Goal: Task Accomplishment & Management: Complete application form

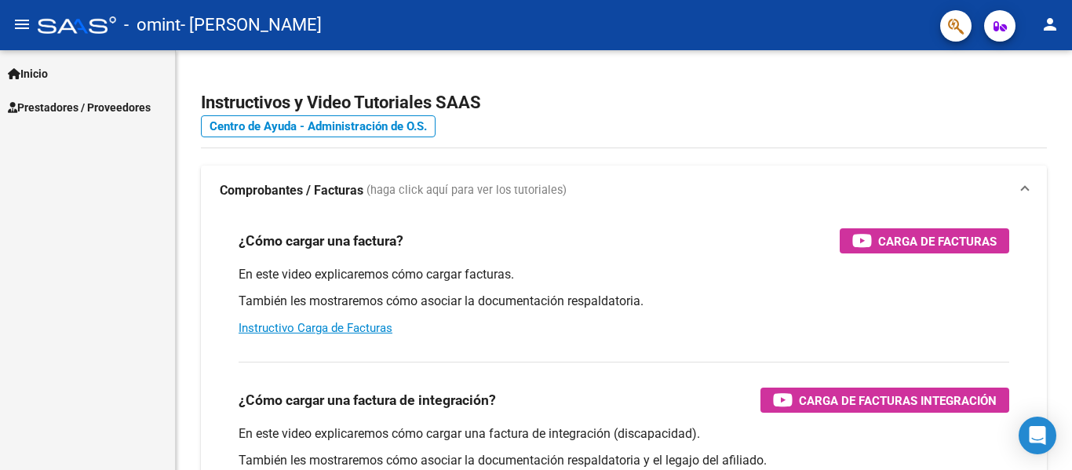
click at [109, 105] on span "Prestadores / Proveedores" at bounding box center [79, 107] width 143 height 17
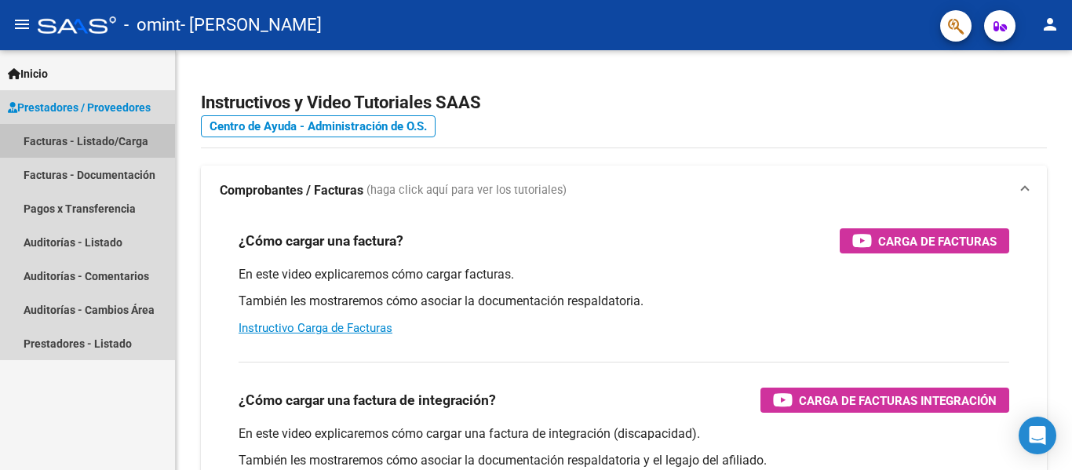
click at [112, 137] on link "Facturas - Listado/Carga" at bounding box center [87, 141] width 175 height 34
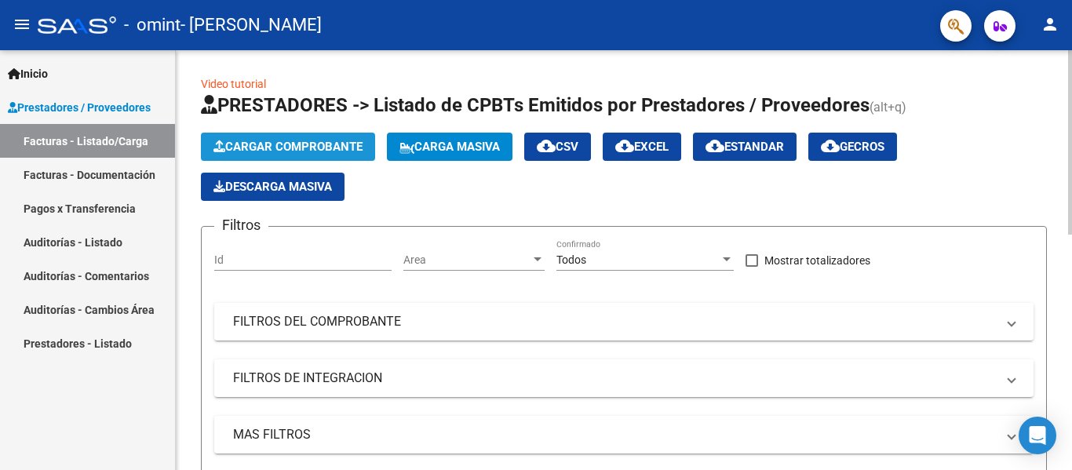
click at [304, 148] on span "Cargar Comprobante" at bounding box center [287, 147] width 149 height 14
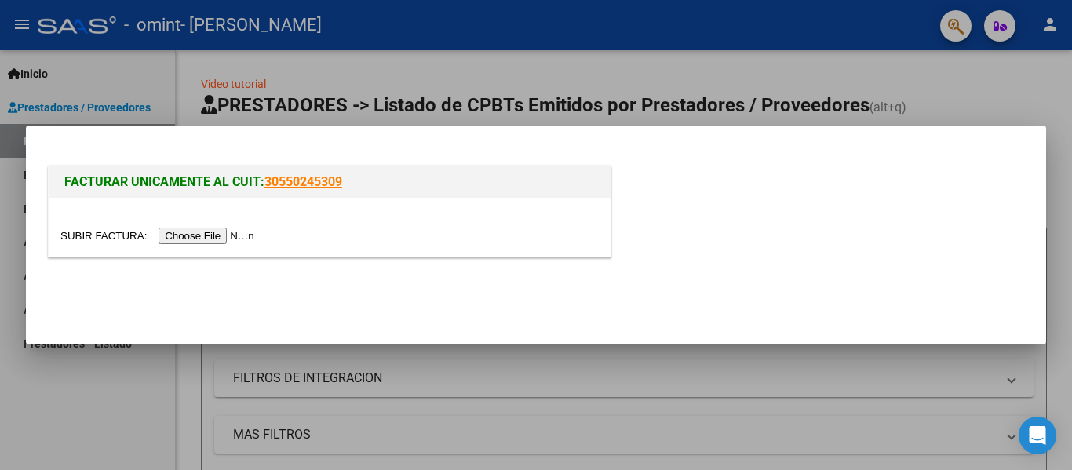
click at [913, 41] on div at bounding box center [536, 235] width 1072 height 470
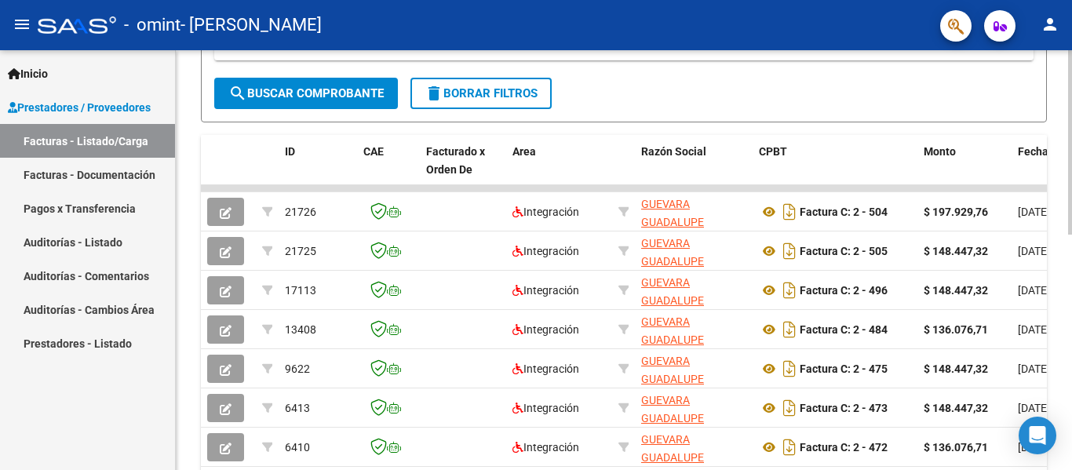
scroll to position [396, 0]
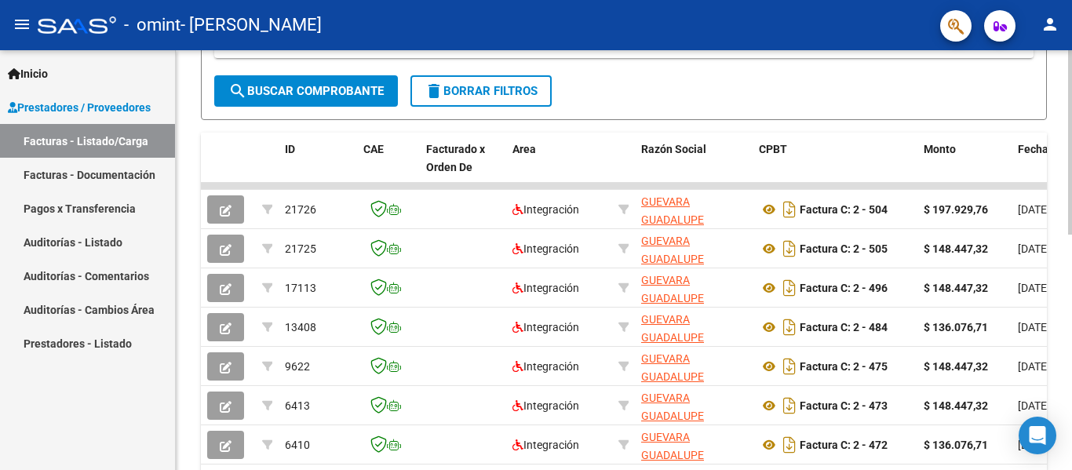
click at [1071, 313] on div at bounding box center [1070, 320] width 4 height 184
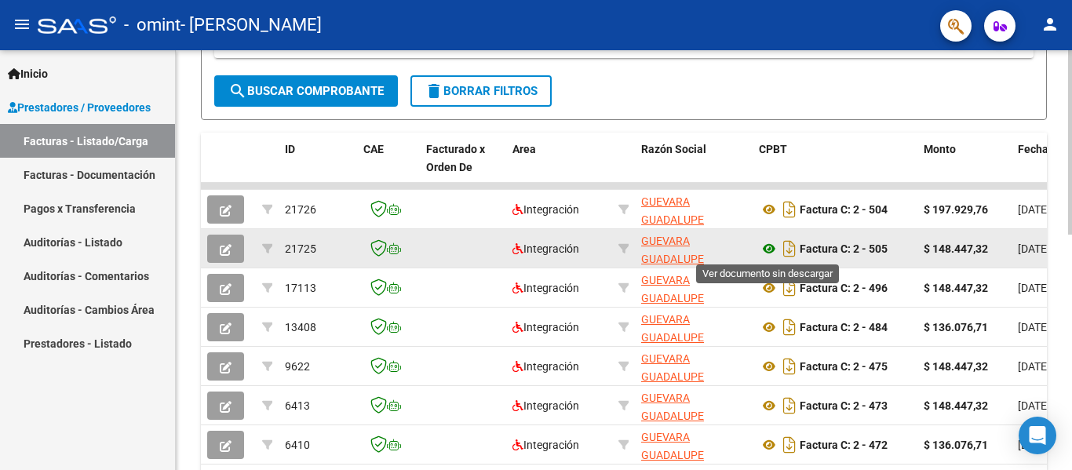
click at [770, 250] on icon at bounding box center [769, 248] width 20 height 19
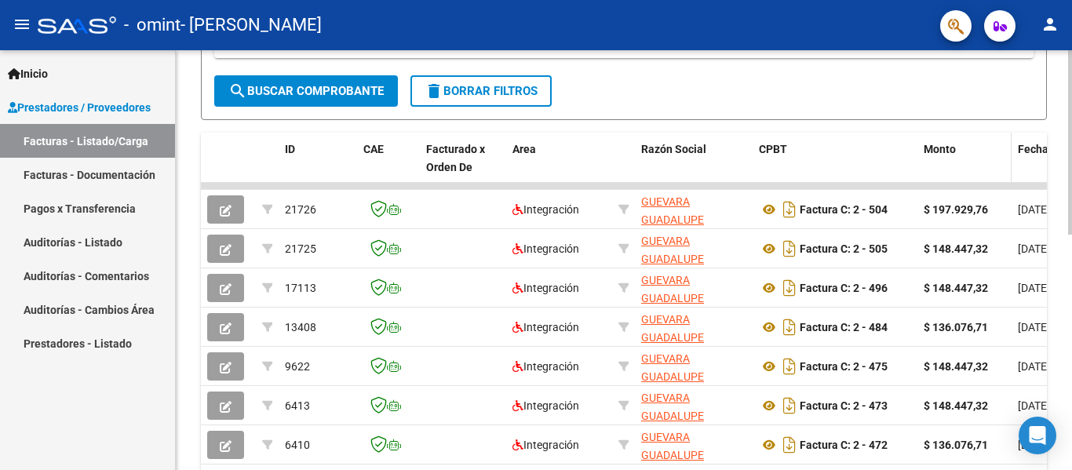
drag, startPoint x: 898, startPoint y: 188, endPoint x: 993, endPoint y: 178, distance: 95.5
click at [993, 178] on div "ID CAE Facturado x Orden De Area Razón Social CPBT Monto Fecha Cpbt Días desde …" at bounding box center [624, 341] width 846 height 416
drag, startPoint x: 991, startPoint y: 186, endPoint x: 1028, endPoint y: 188, distance: 36.9
drag, startPoint x: 996, startPoint y: 184, endPoint x: 1068, endPoint y: 184, distance: 72.2
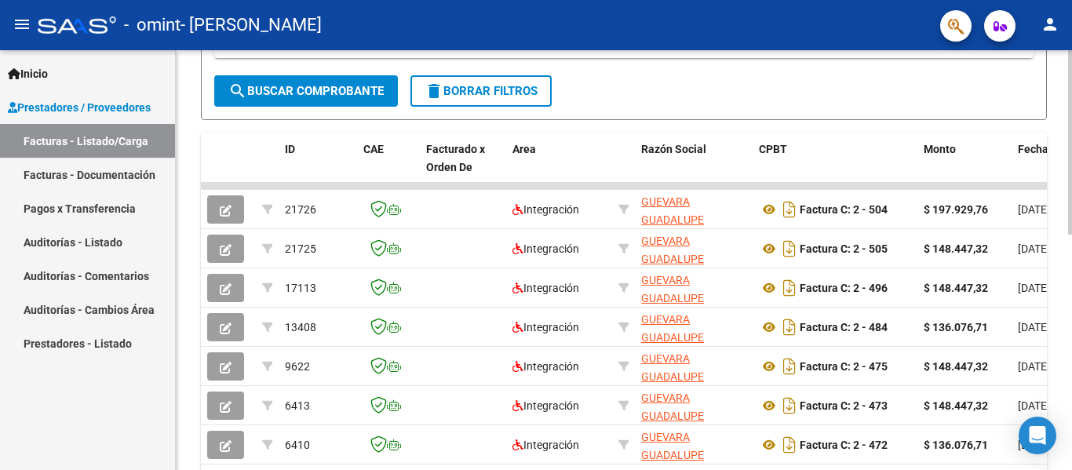
click at [1068, 184] on div "Video tutorial PRESTADORES -> Listado de CPBTs Emitidos por Prestadores / Prove…" at bounding box center [626, 127] width 900 height 944
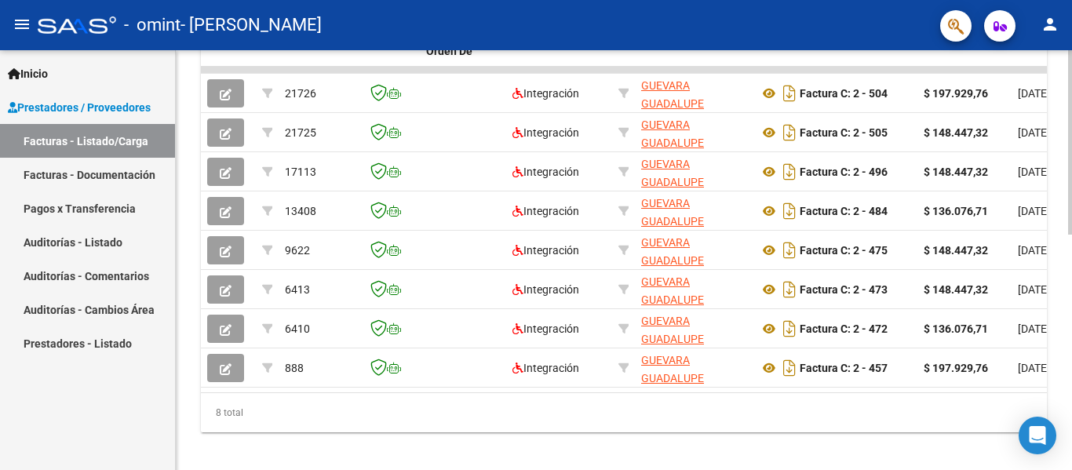
click at [1071, 316] on div at bounding box center [1070, 372] width 4 height 184
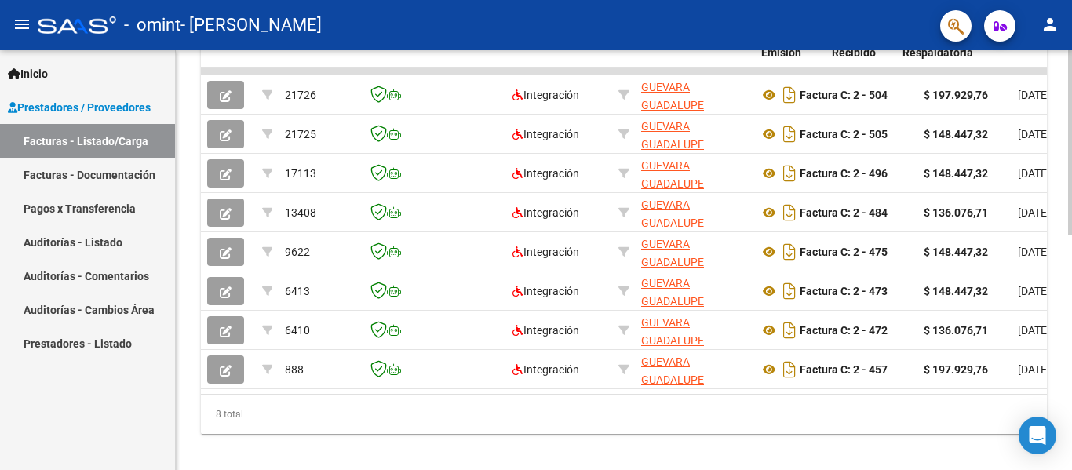
scroll to position [0, 666]
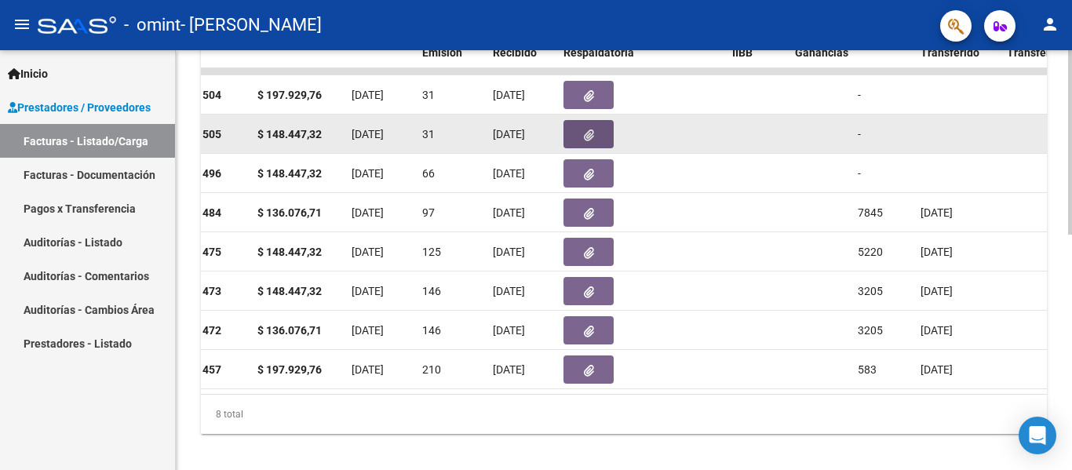
click at [584, 140] on icon "button" at bounding box center [589, 135] width 10 height 12
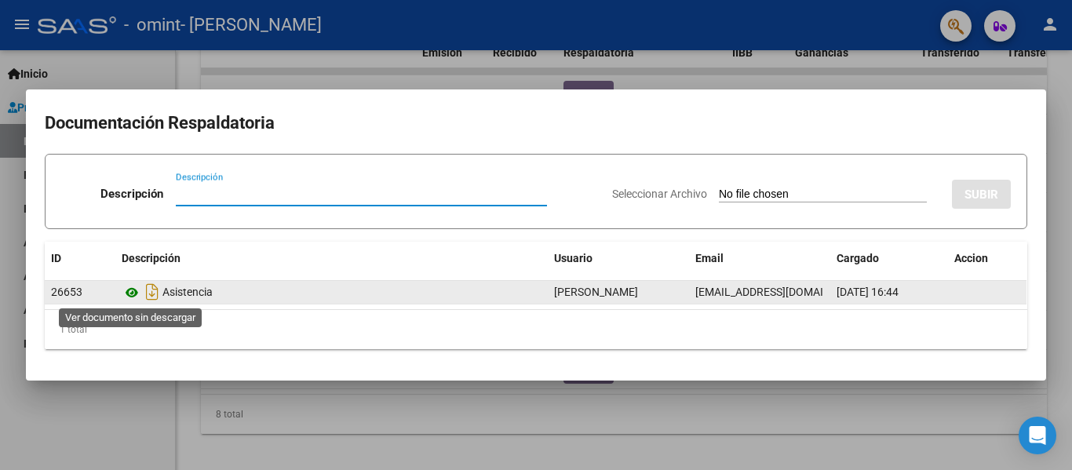
click at [129, 294] on icon at bounding box center [132, 292] width 20 height 19
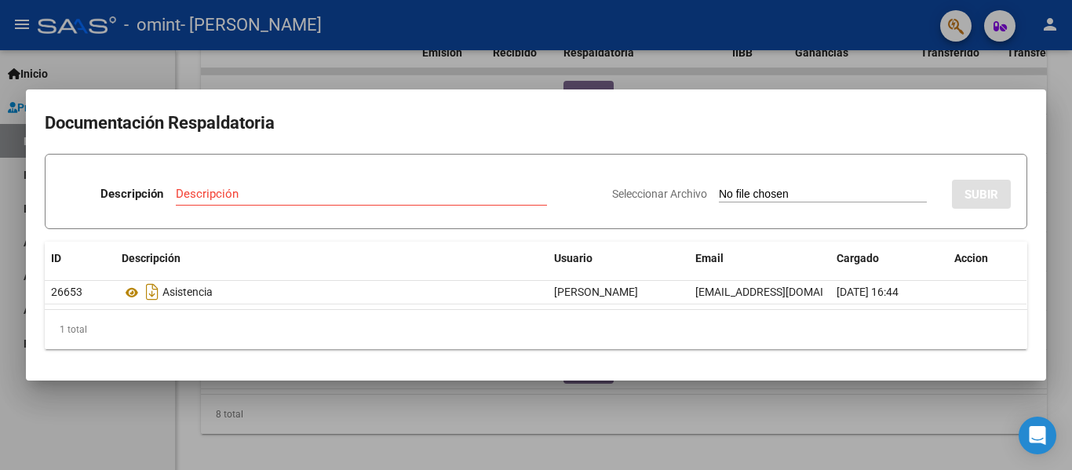
click at [820, 399] on div at bounding box center [536, 235] width 1072 height 470
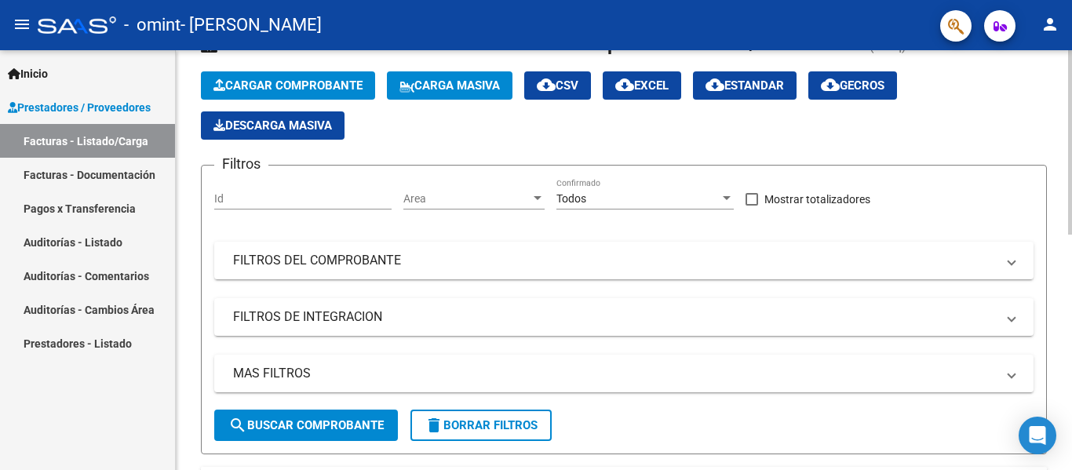
scroll to position [0, 0]
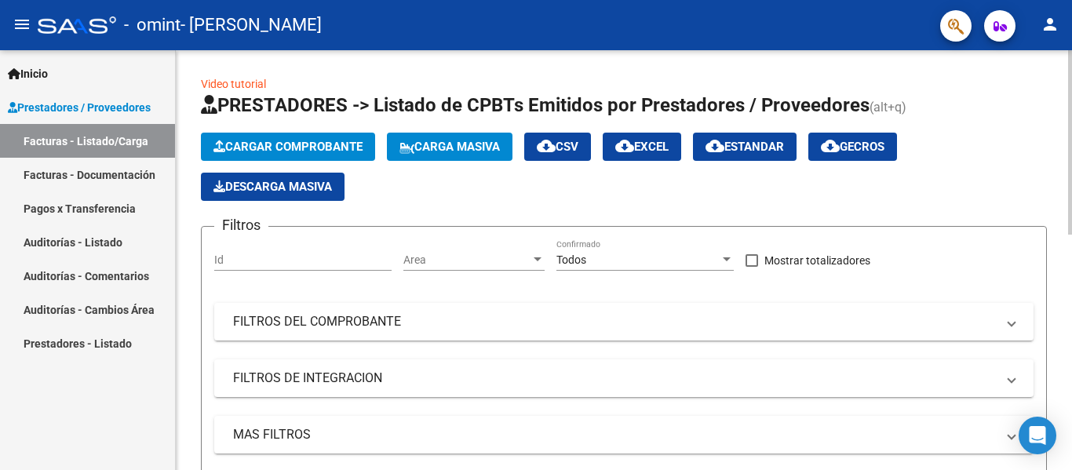
click at [1071, 107] on div at bounding box center [1070, 142] width 4 height 184
click at [295, 140] on span "Cargar Comprobante" at bounding box center [287, 147] width 149 height 14
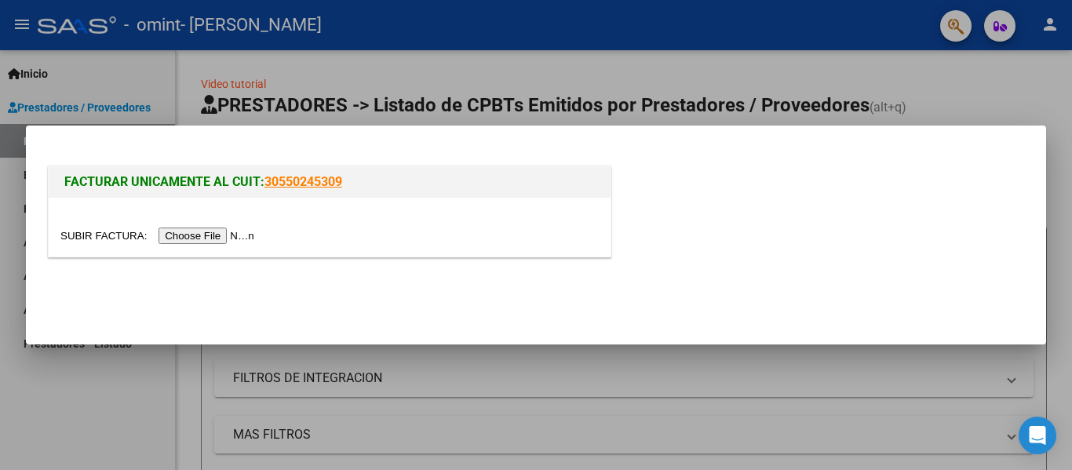
click at [246, 232] on input "file" at bounding box center [159, 236] width 199 height 16
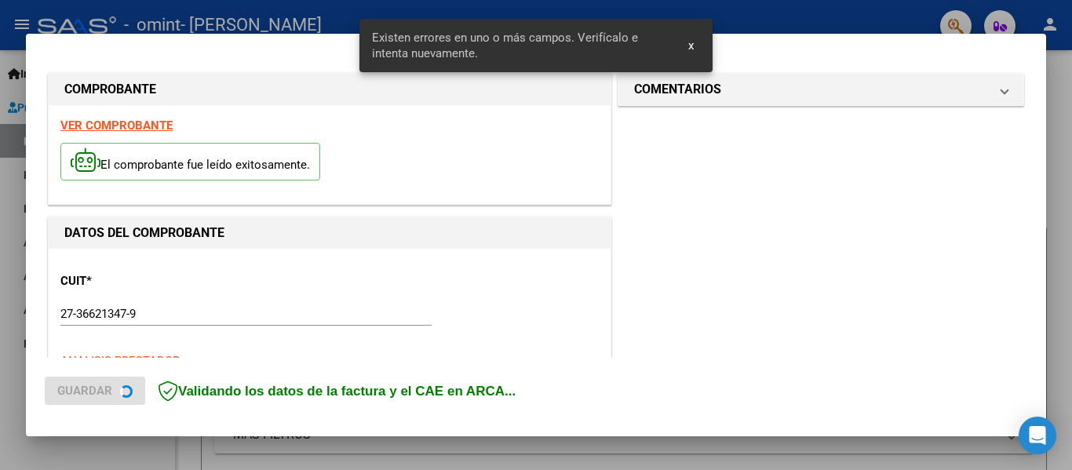
scroll to position [364, 0]
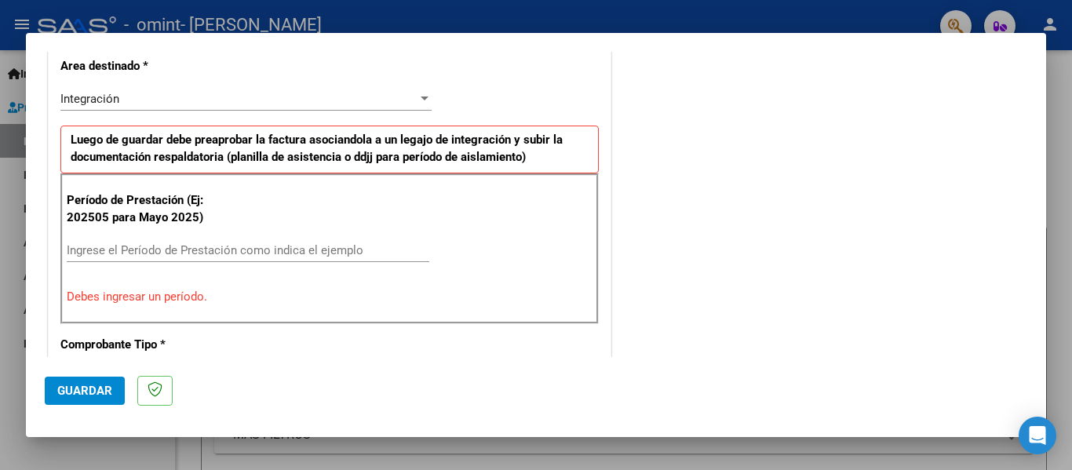
click at [238, 259] on div "Ingrese el Período de Prestación como indica el ejemplo" at bounding box center [248, 251] width 363 height 24
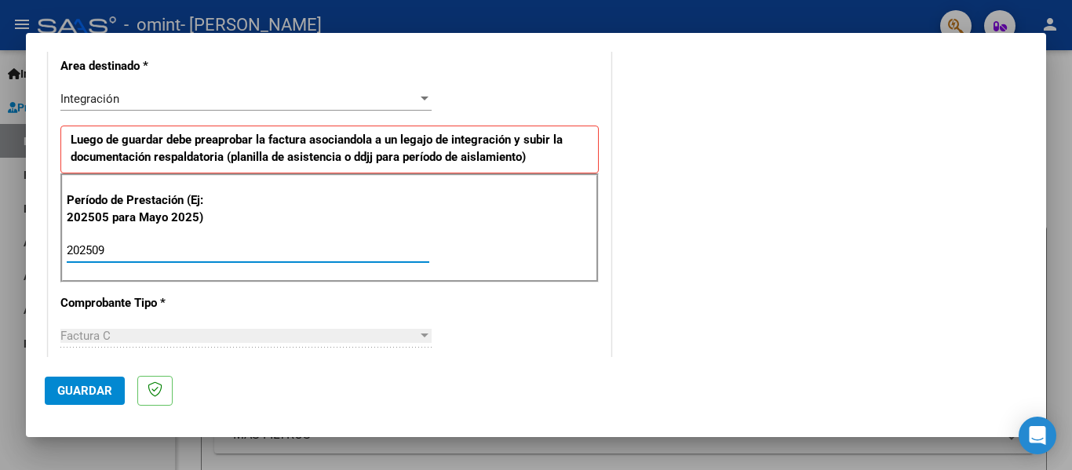
type input "202509"
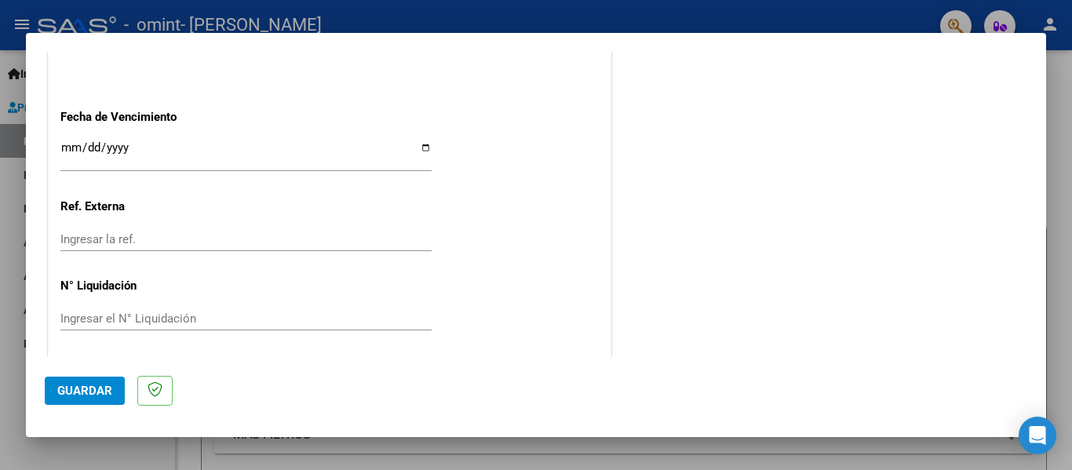
scroll to position [1076, 0]
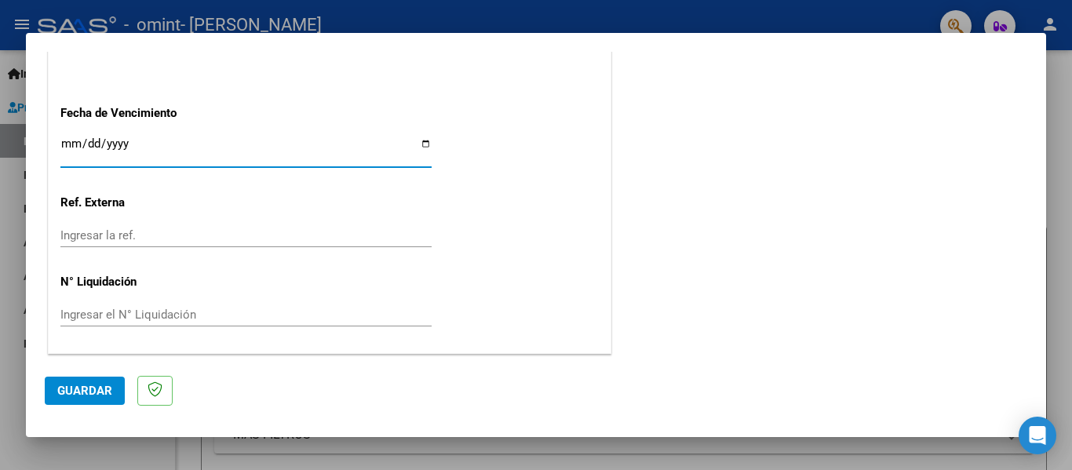
click at [66, 146] on input "Ingresar la fecha" at bounding box center [245, 149] width 371 height 25
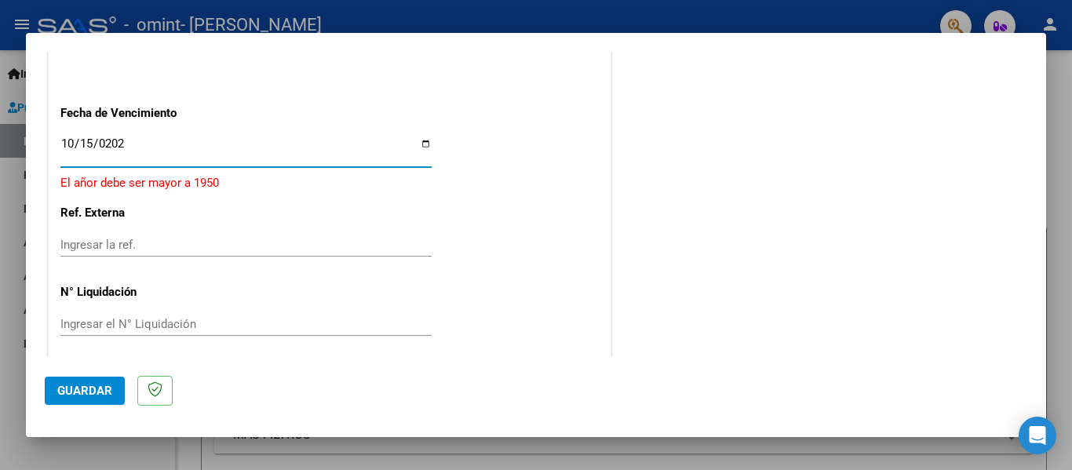
type input "[DATE]"
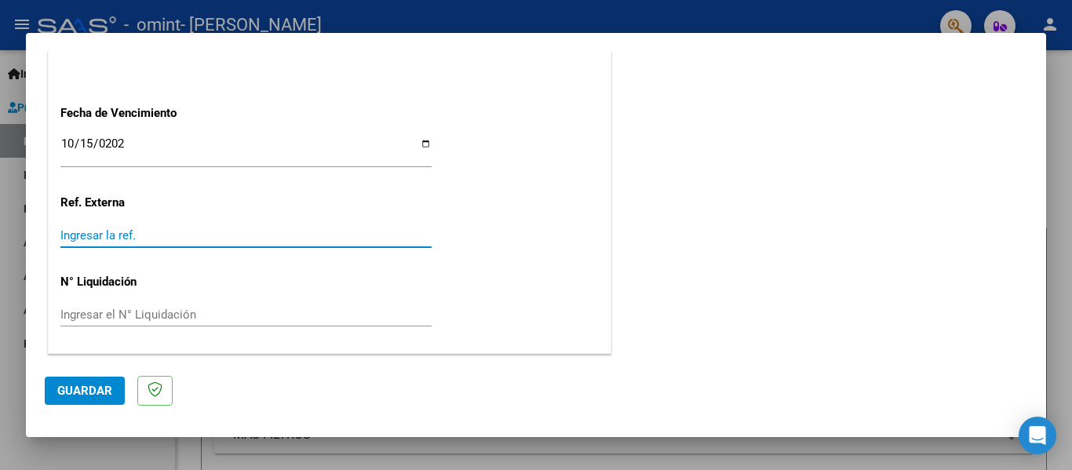
click at [159, 238] on input "Ingresar la ref." at bounding box center [245, 235] width 371 height 14
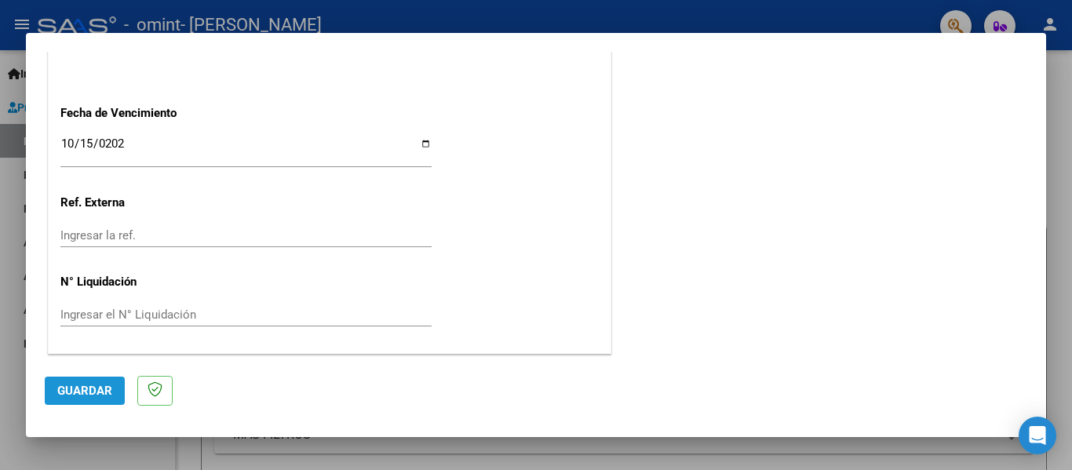
click at [107, 377] on button "Guardar" at bounding box center [85, 391] width 80 height 28
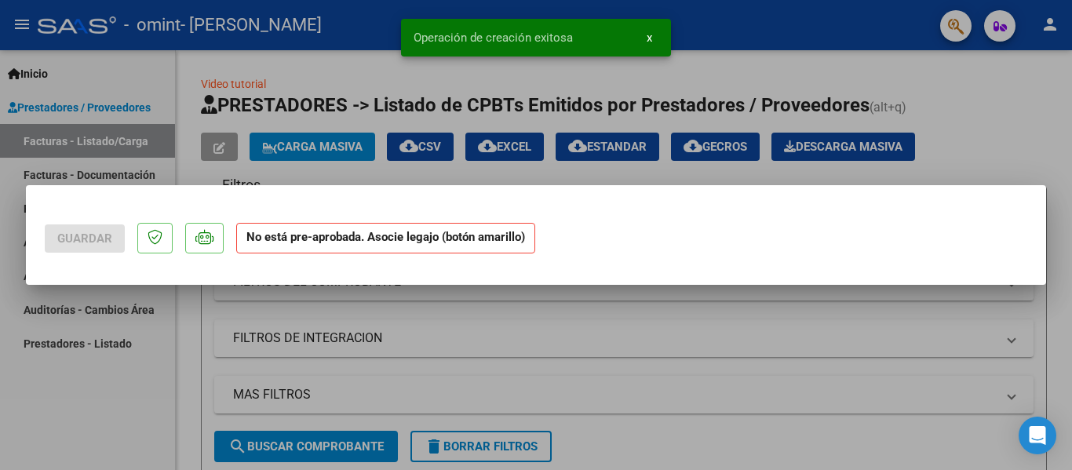
scroll to position [0, 0]
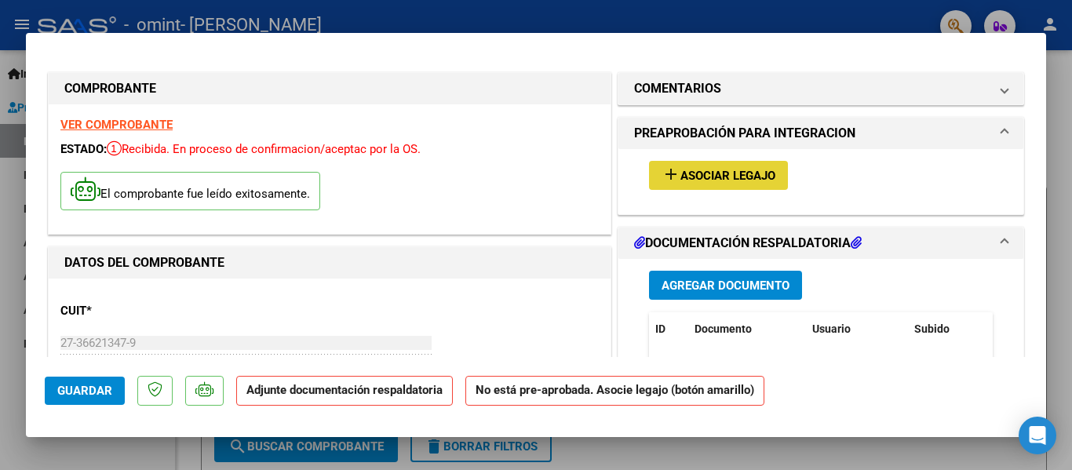
click at [732, 170] on span "Asociar Legajo" at bounding box center [727, 176] width 95 height 14
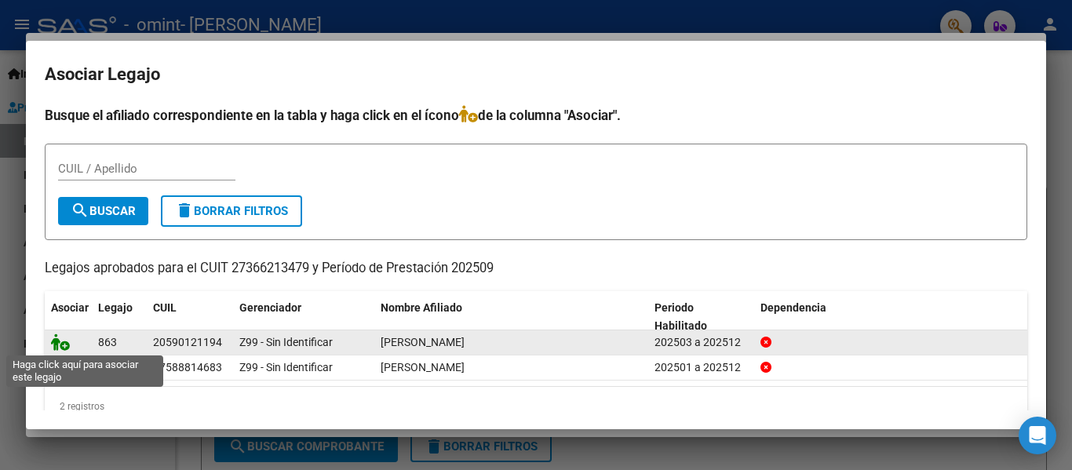
click at [63, 344] on icon at bounding box center [60, 342] width 19 height 17
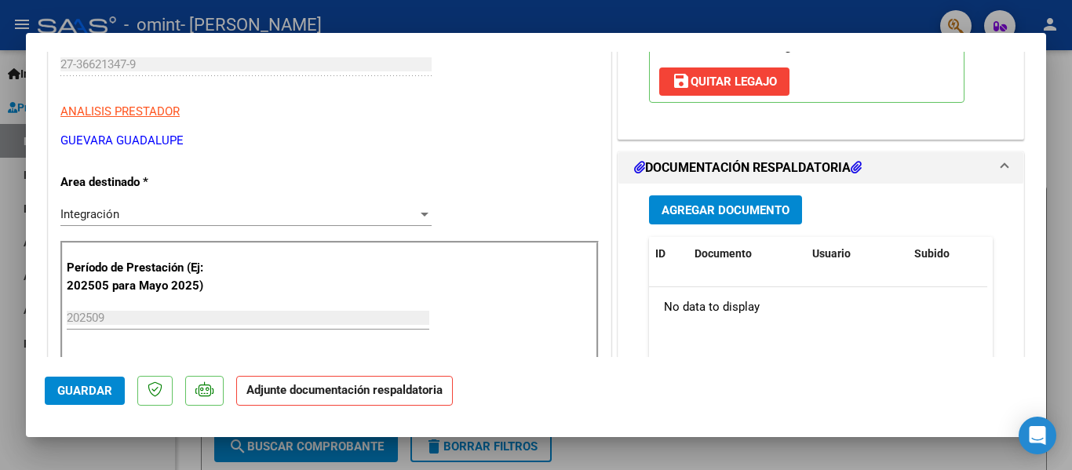
scroll to position [363, 0]
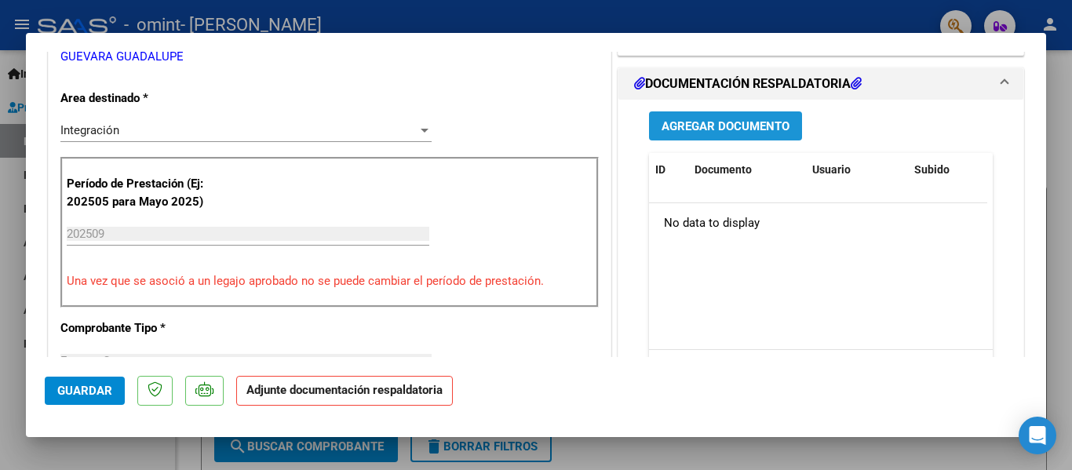
click at [727, 122] on span "Agregar Documento" at bounding box center [726, 126] width 128 height 14
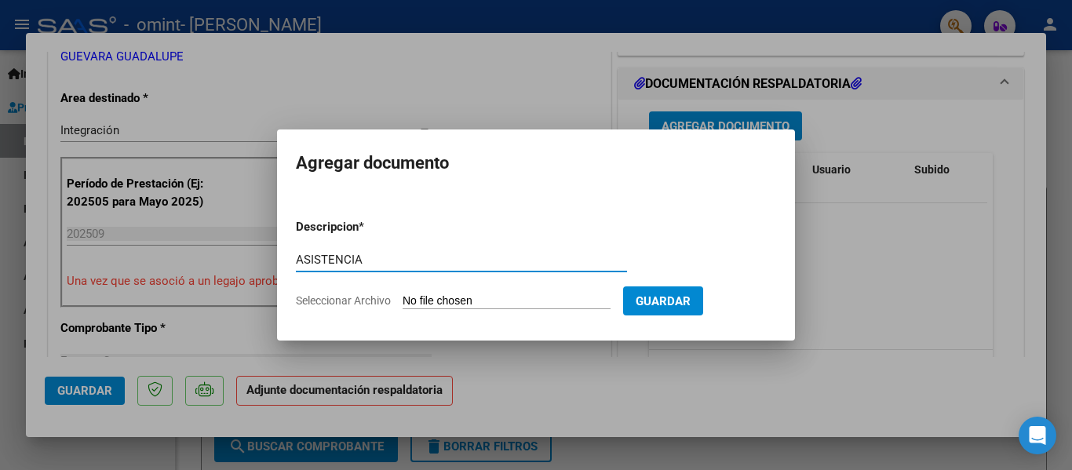
type input "ASISTENCIA"
click at [535, 298] on input "Seleccionar Archivo" at bounding box center [507, 301] width 208 height 15
type input "C:\fakepath\AS_27366213479_011_00002_00000514.pdf"
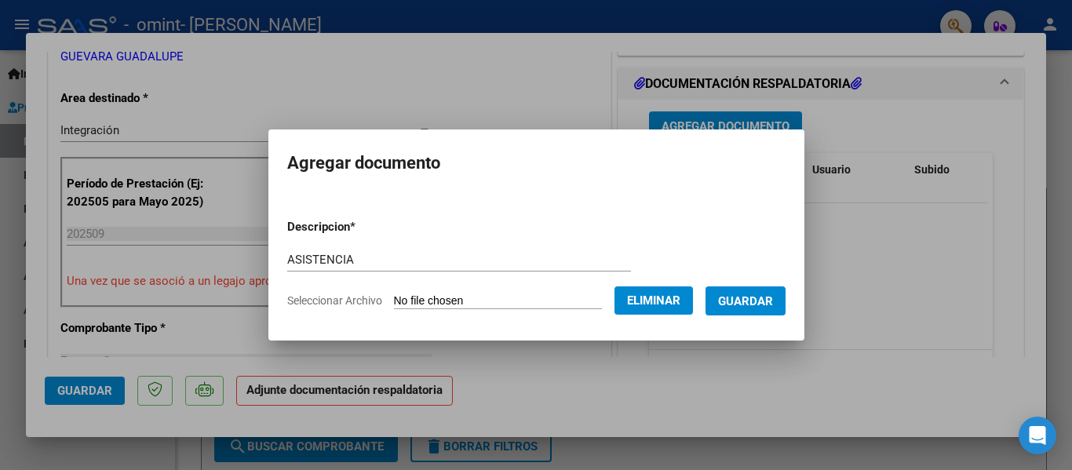
click at [738, 304] on span "Guardar" at bounding box center [745, 301] width 55 height 14
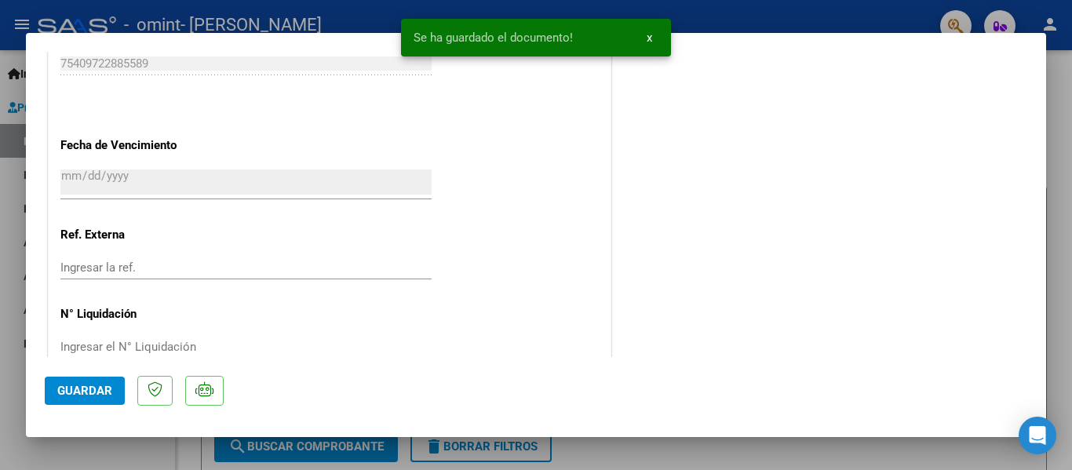
scroll to position [1099, 0]
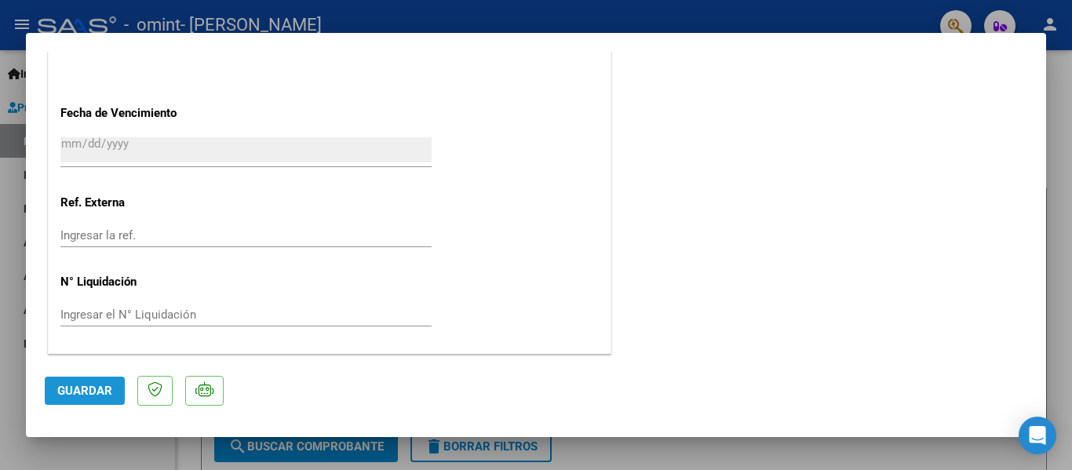
click at [80, 396] on span "Guardar" at bounding box center [84, 391] width 55 height 14
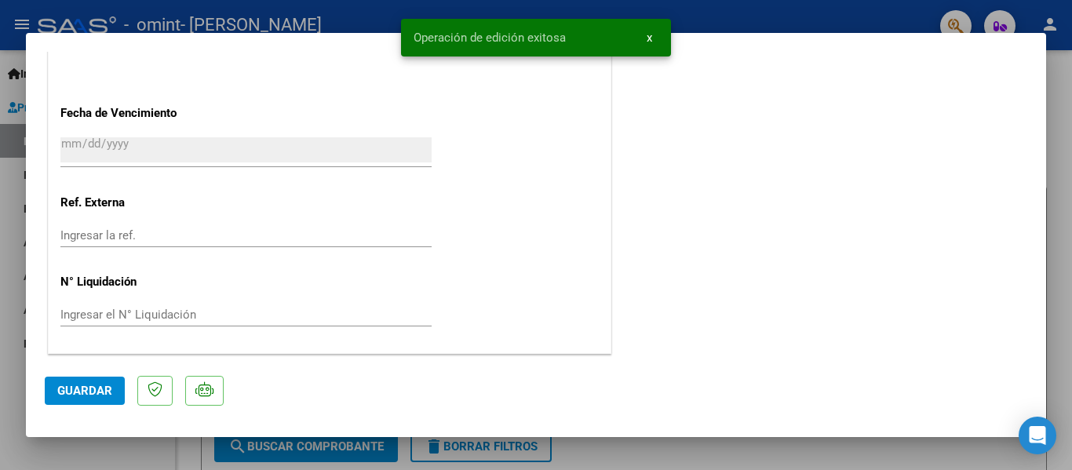
click at [129, 461] on div at bounding box center [536, 235] width 1072 height 470
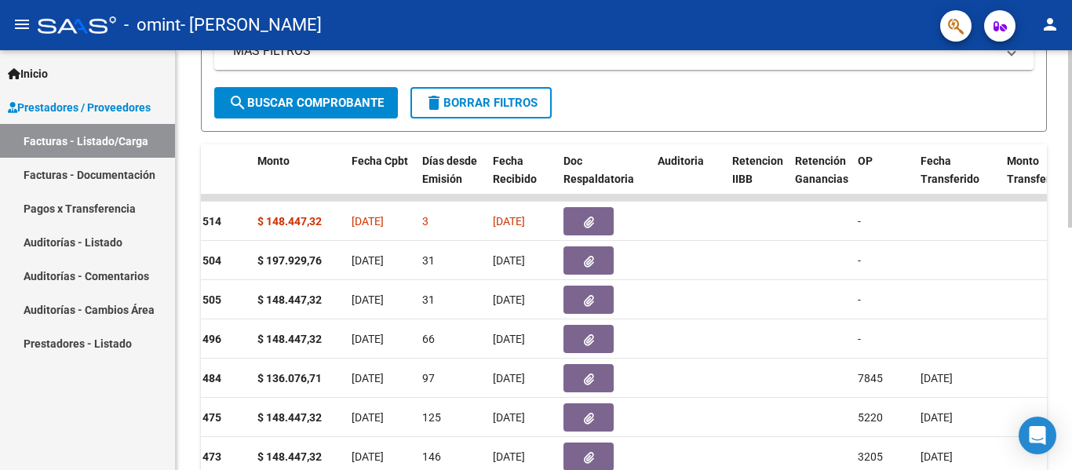
scroll to position [381, 0]
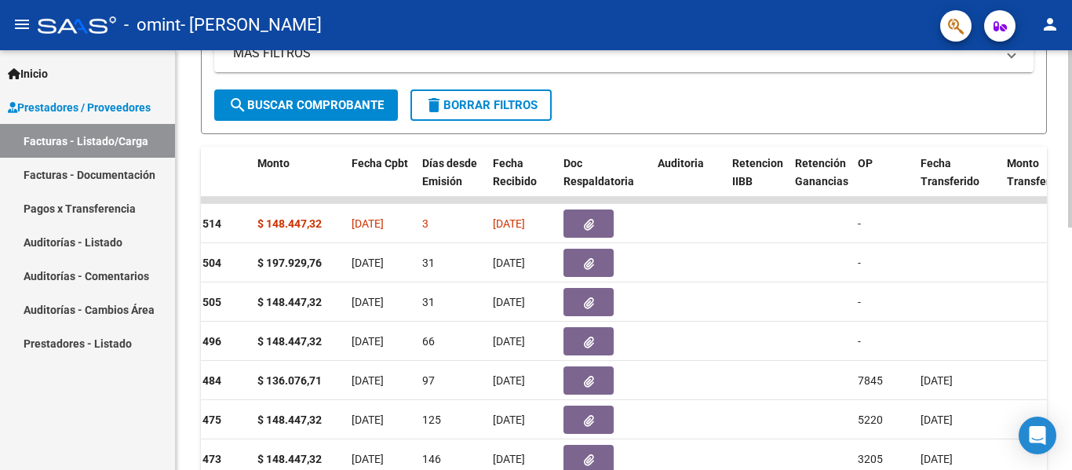
click at [1069, 348] on div at bounding box center [1070, 302] width 4 height 177
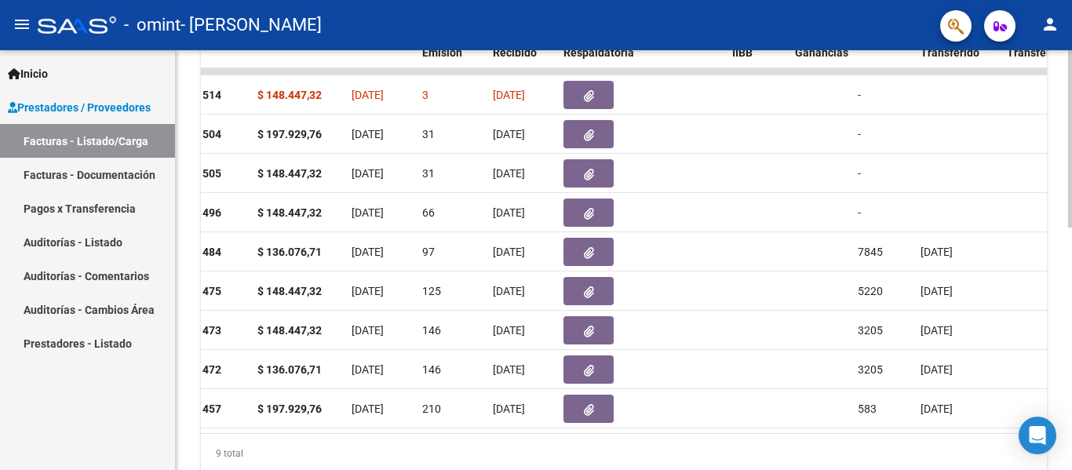
scroll to position [508, 0]
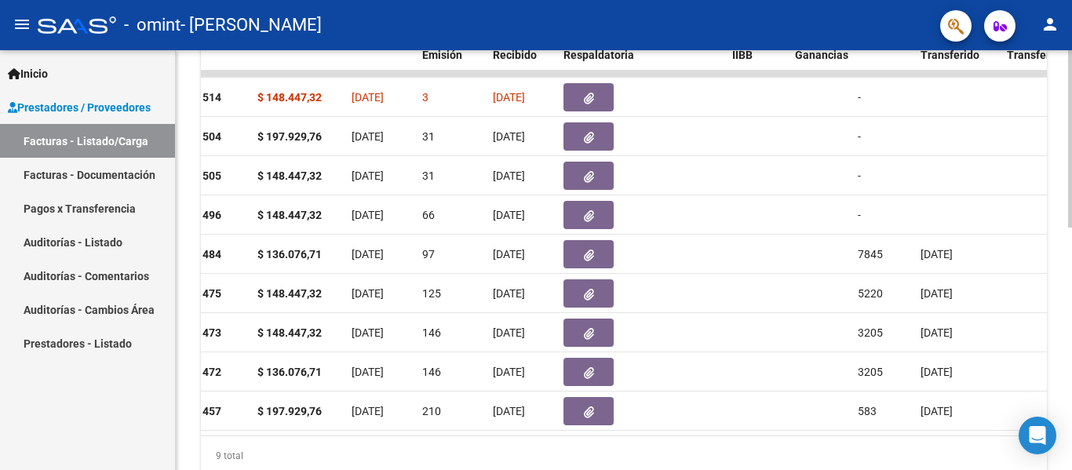
click at [1070, 343] on div at bounding box center [1070, 357] width 4 height 177
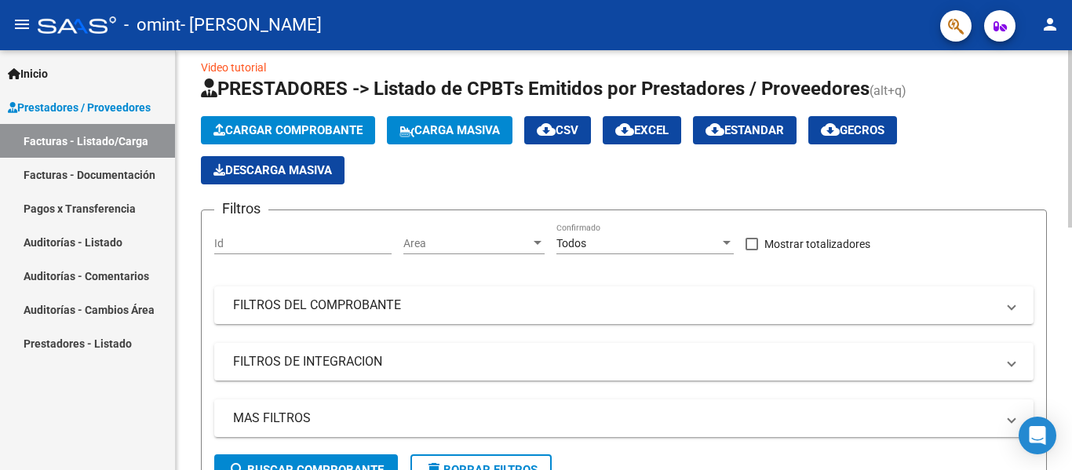
scroll to position [0, 0]
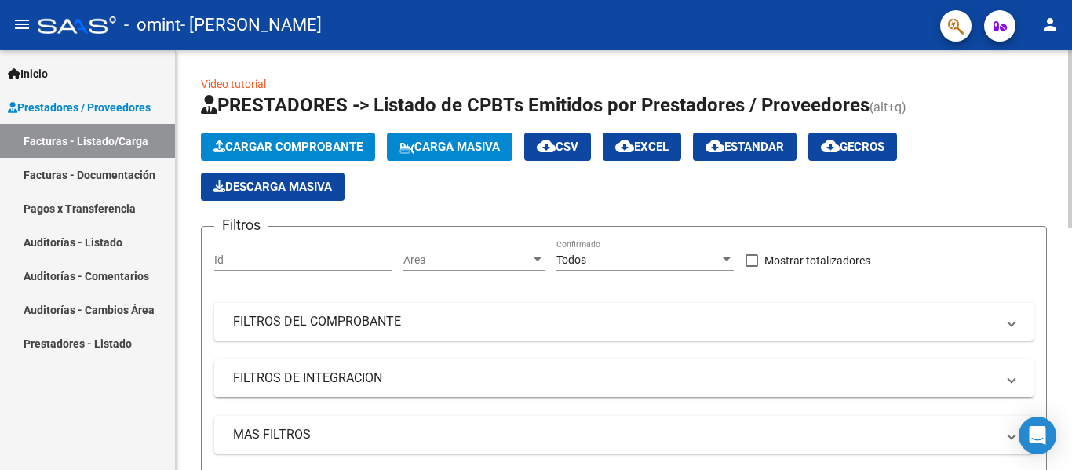
click at [1070, 87] on div at bounding box center [1070, 138] width 4 height 177
click at [285, 143] on span "Cargar Comprobante" at bounding box center [287, 147] width 149 height 14
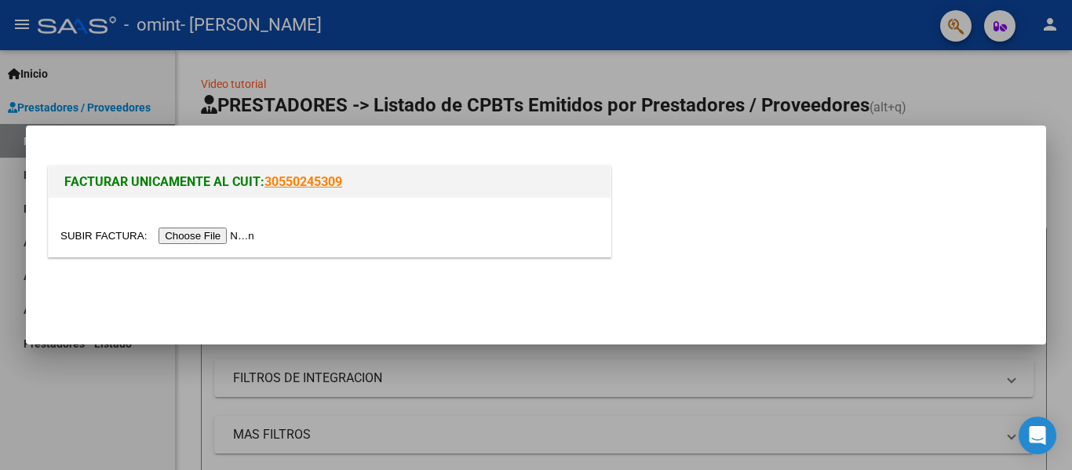
click at [219, 236] on input "file" at bounding box center [159, 236] width 199 height 16
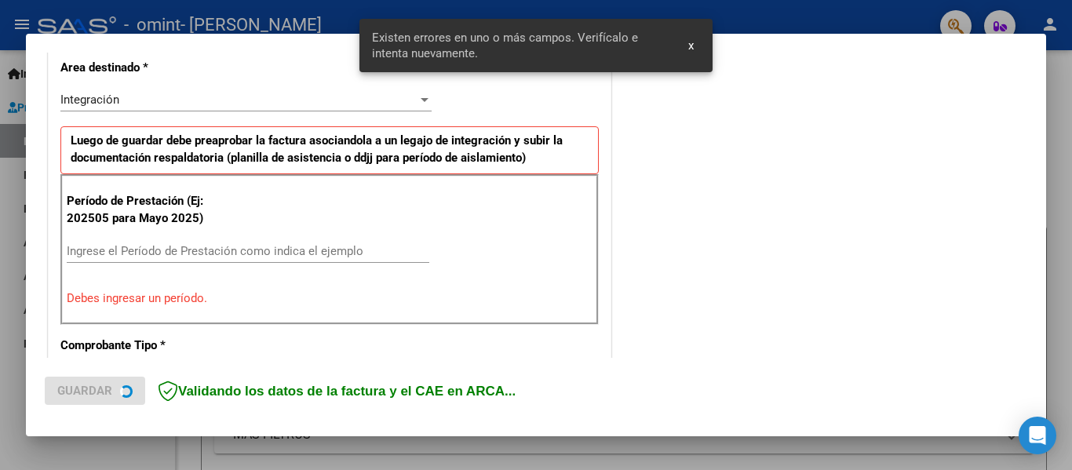
scroll to position [393, 0]
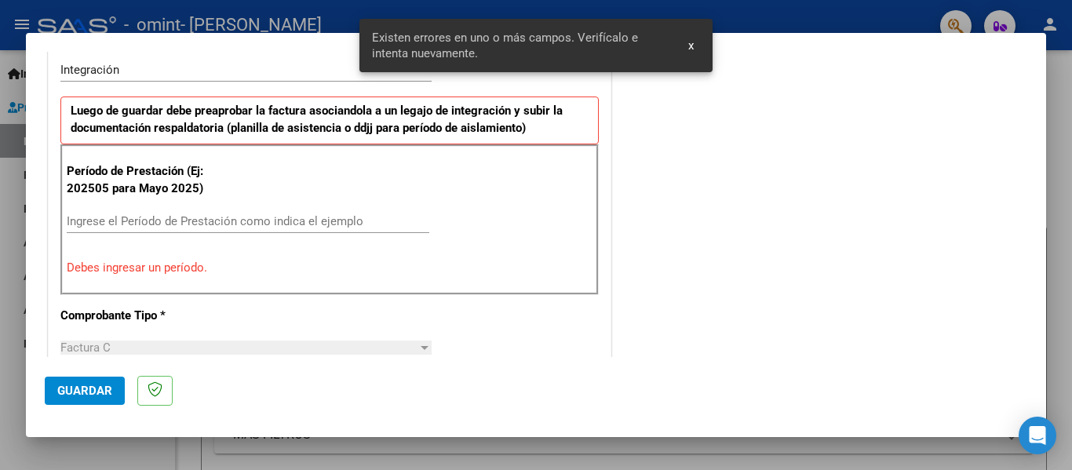
click at [246, 215] on input "Ingrese el Período de Prestación como indica el ejemplo" at bounding box center [248, 221] width 363 height 14
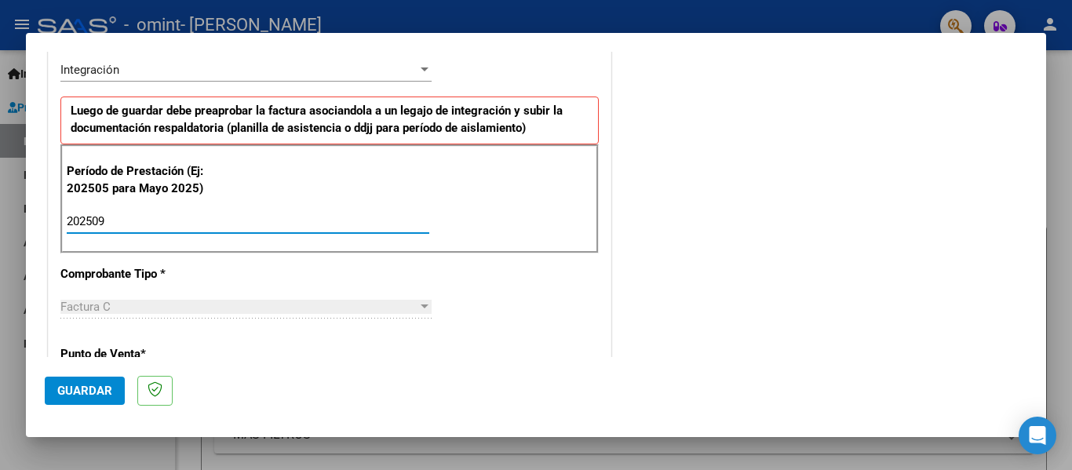
type input "202509"
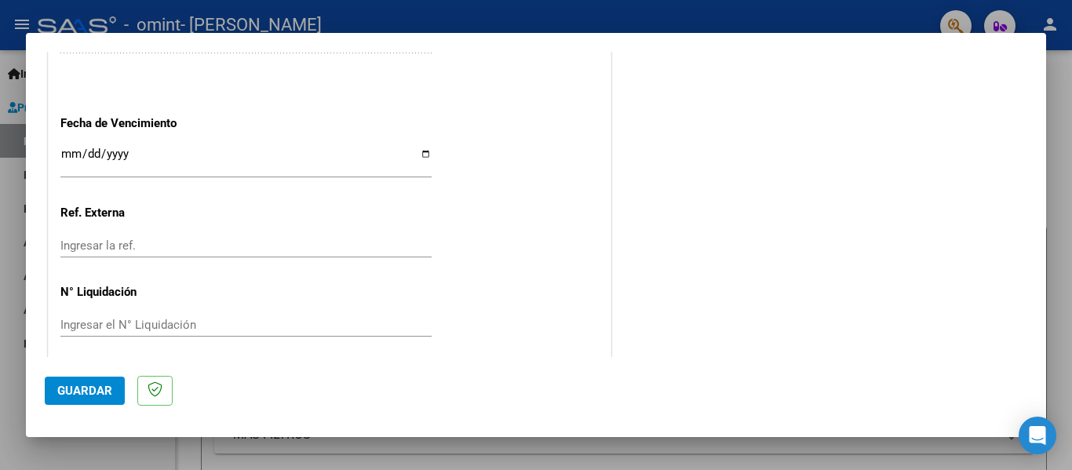
scroll to position [1076, 0]
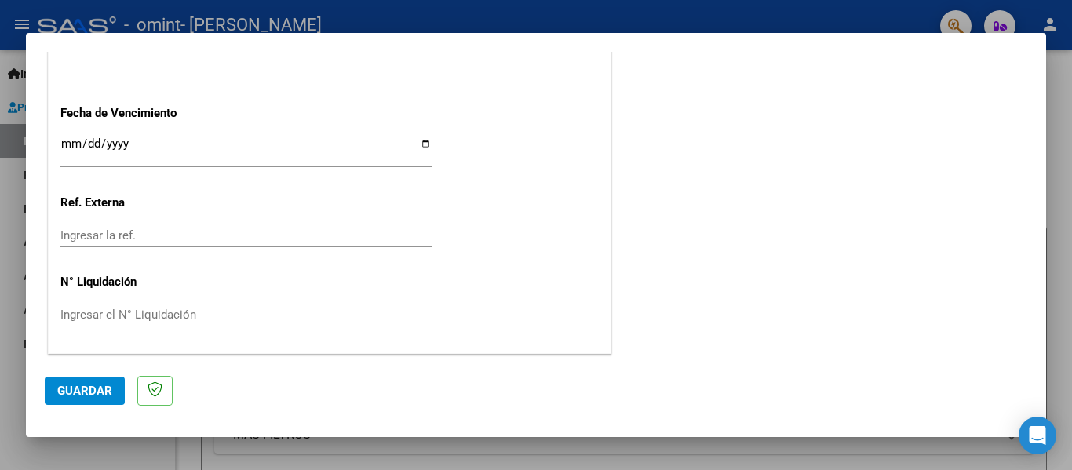
click at [66, 139] on input "Ingresar la fecha" at bounding box center [245, 149] width 371 height 25
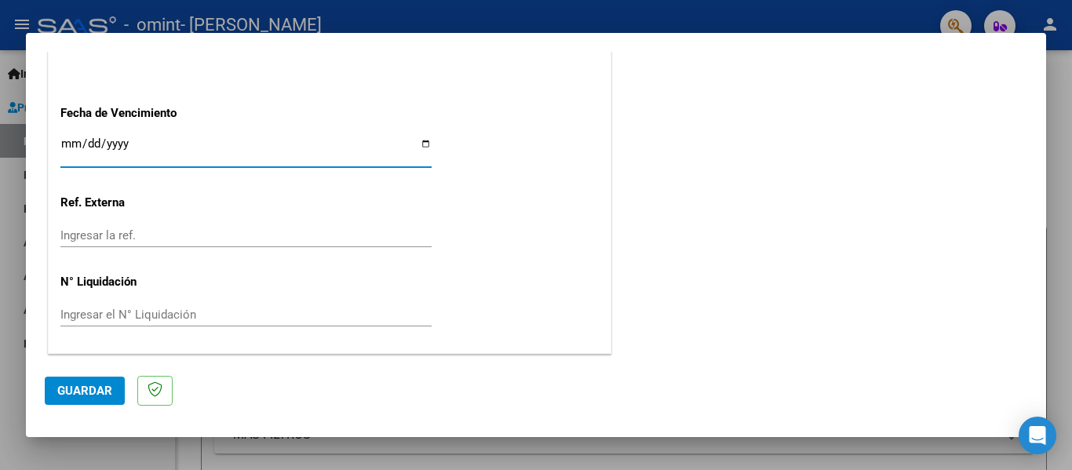
click at [66, 139] on input "Ingresar la fecha" at bounding box center [245, 149] width 371 height 25
click at [74, 145] on input "Ingresar la fecha" at bounding box center [245, 149] width 371 height 25
click at [84, 144] on input "Ingresar la fecha" at bounding box center [245, 149] width 371 height 25
click at [68, 145] on input "Ingresar la fecha" at bounding box center [245, 149] width 371 height 25
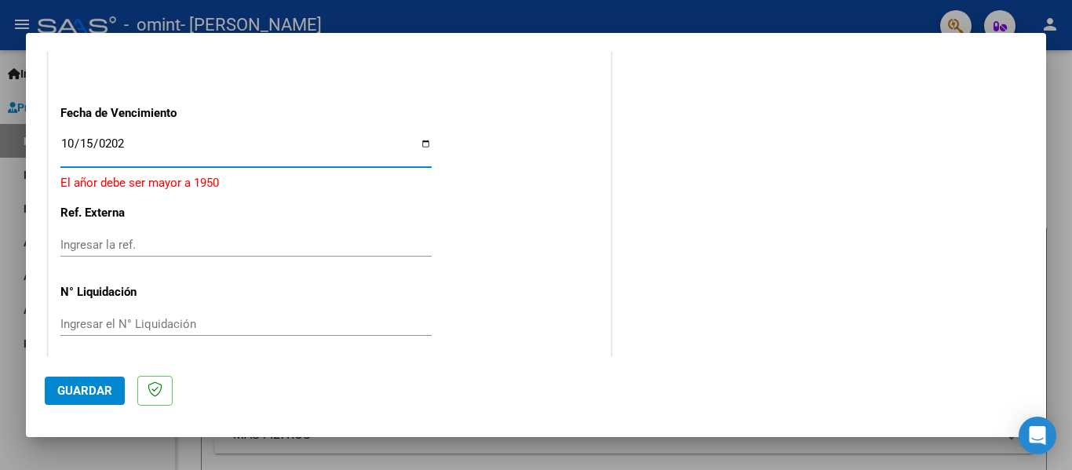
type input "[DATE]"
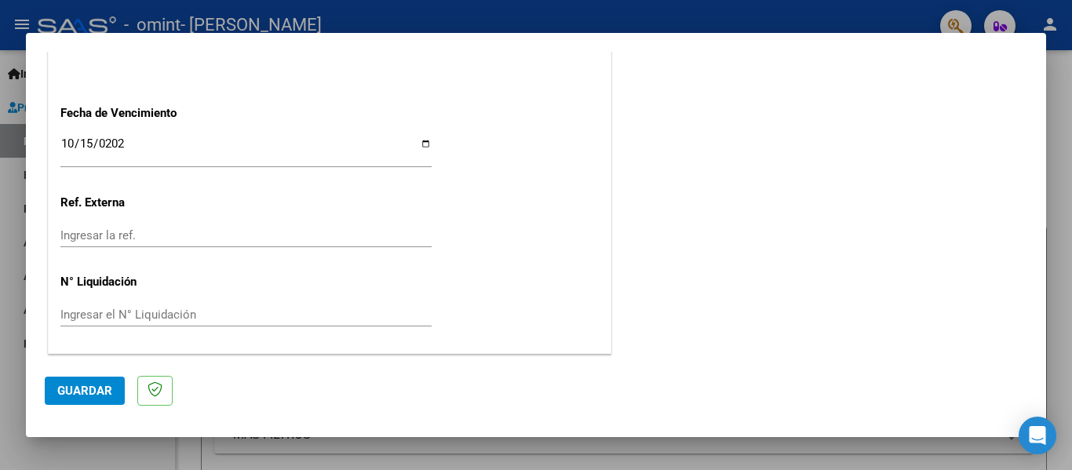
click at [86, 397] on span "Guardar" at bounding box center [84, 391] width 55 height 14
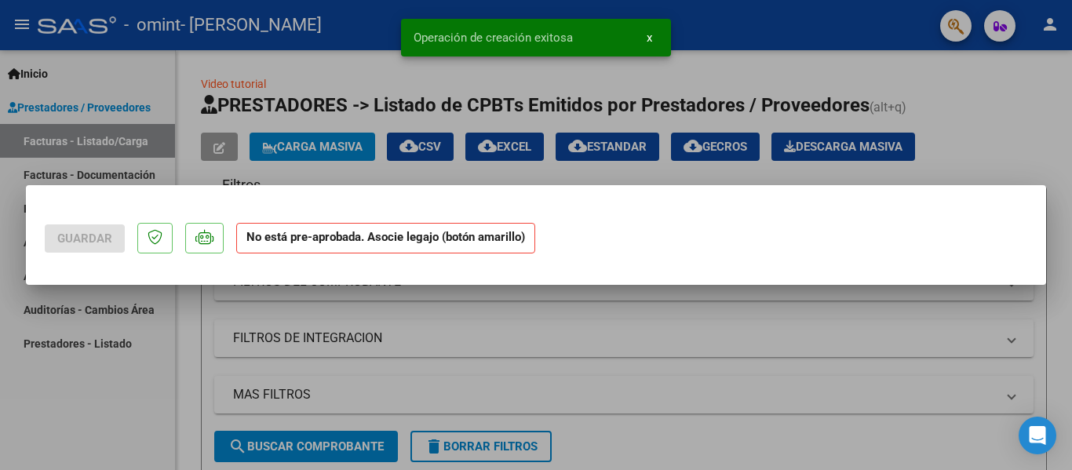
scroll to position [0, 0]
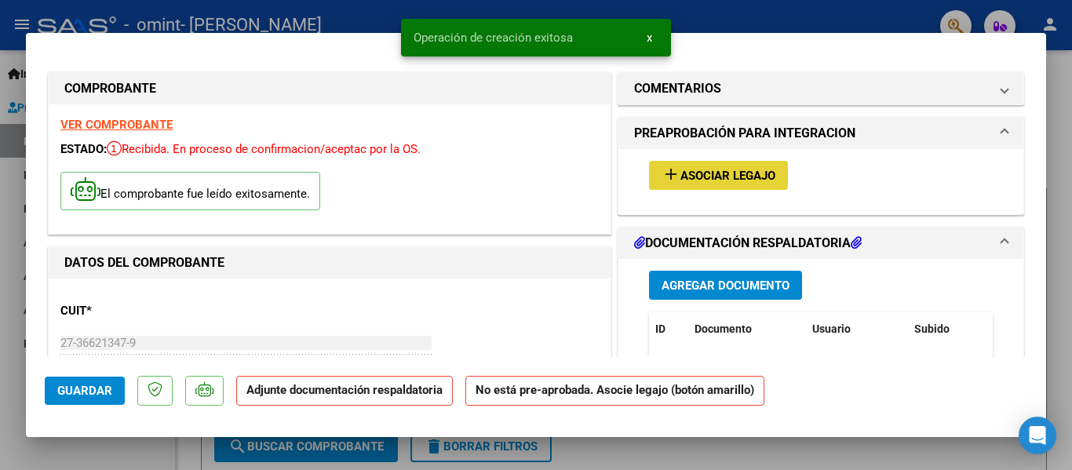
click at [672, 168] on mat-icon "add" at bounding box center [671, 174] width 19 height 19
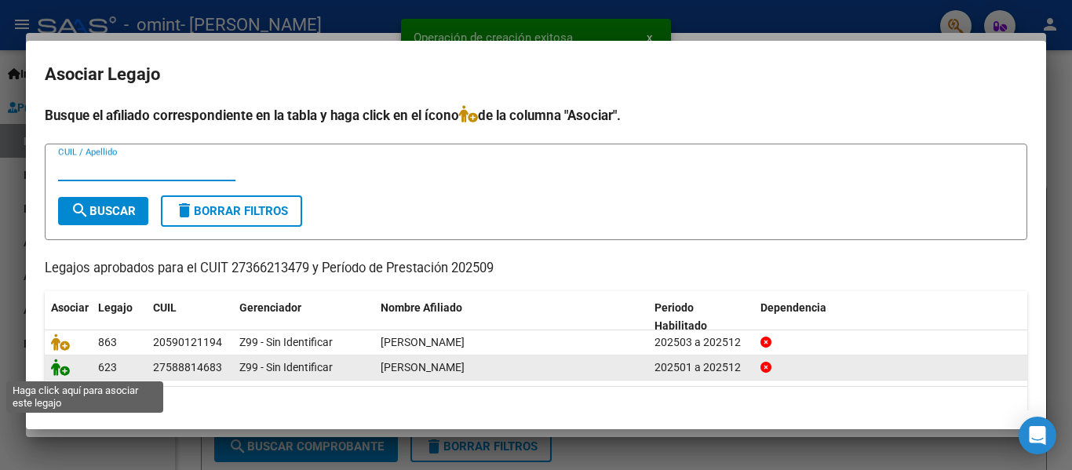
click at [62, 370] on icon at bounding box center [60, 367] width 19 height 17
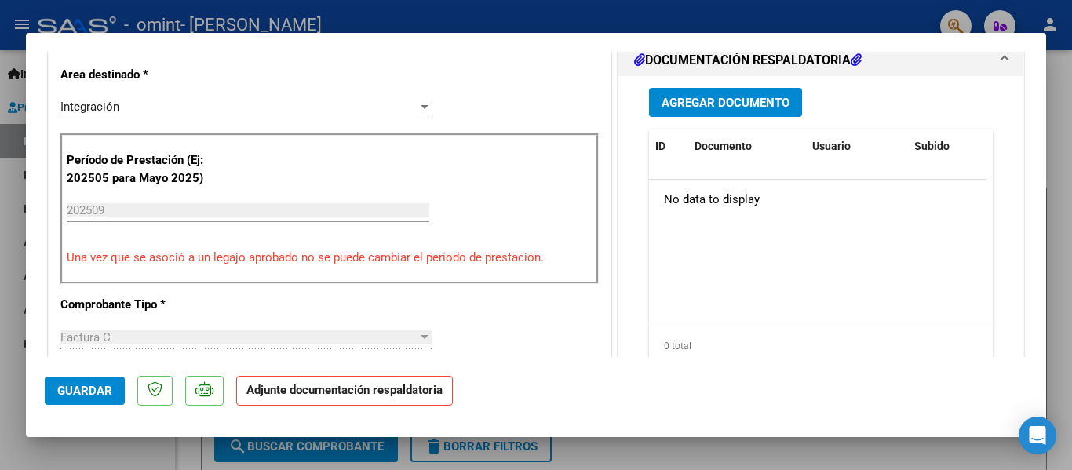
scroll to position [422, 0]
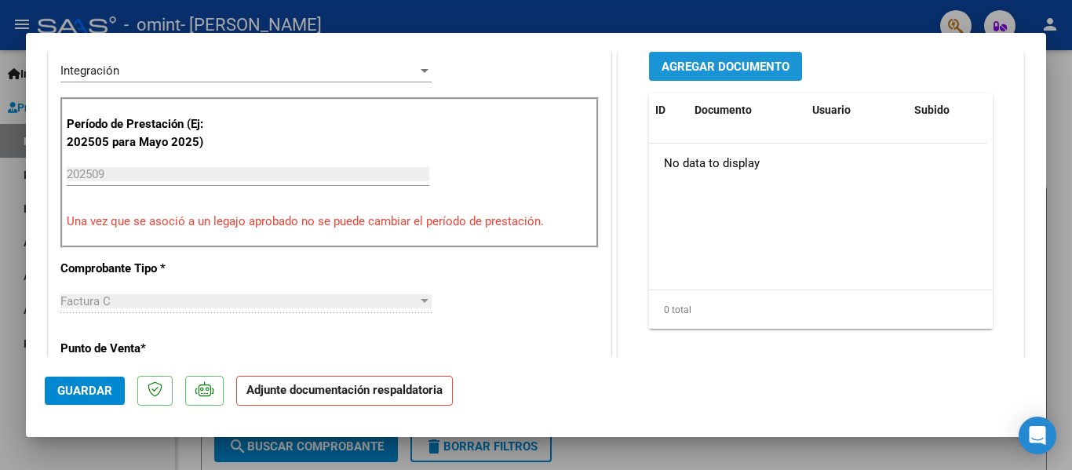
click at [751, 72] on span "Agregar Documento" at bounding box center [726, 67] width 128 height 14
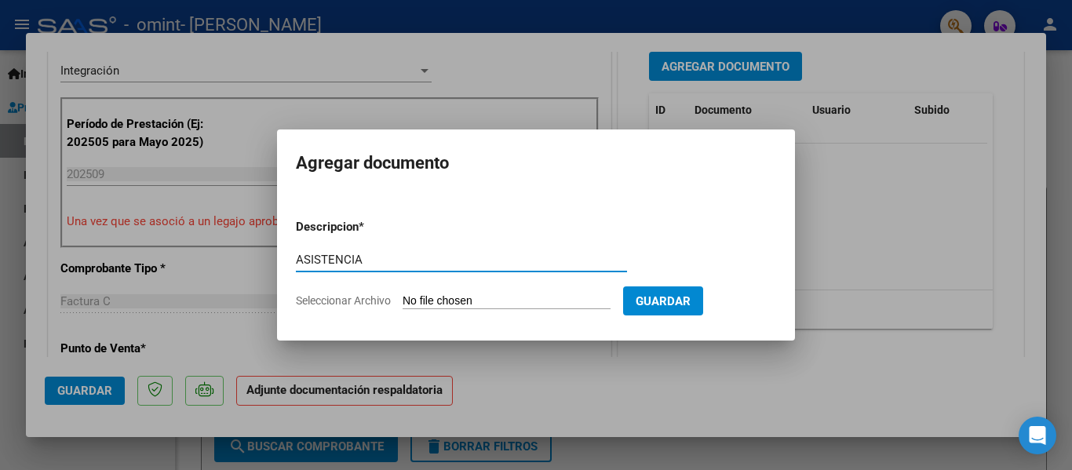
type input "ASISTENCIA"
click at [469, 300] on input "Seleccionar Archivo" at bounding box center [507, 301] width 208 height 15
type input "C:\fakepath\AS_27366213479_011_00002_00000513.pdf"
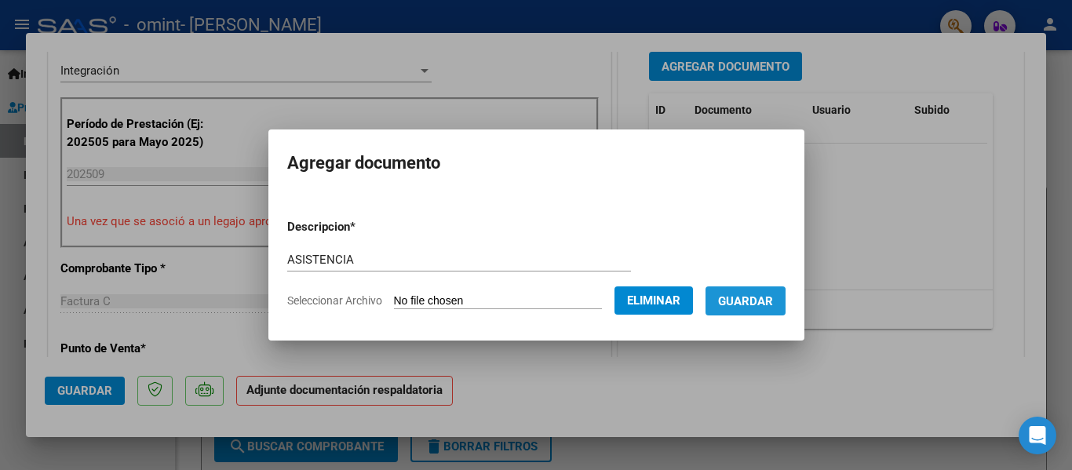
click at [748, 304] on span "Guardar" at bounding box center [745, 301] width 55 height 14
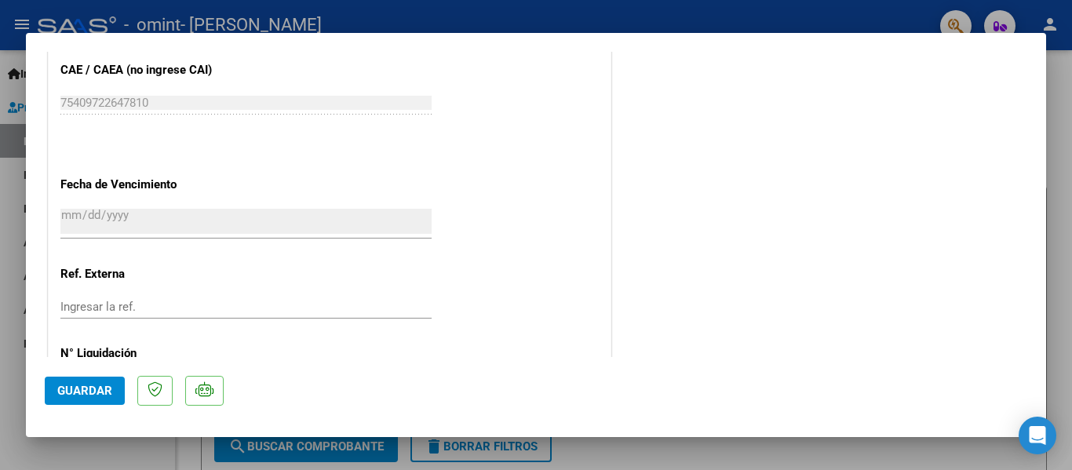
scroll to position [1099, 0]
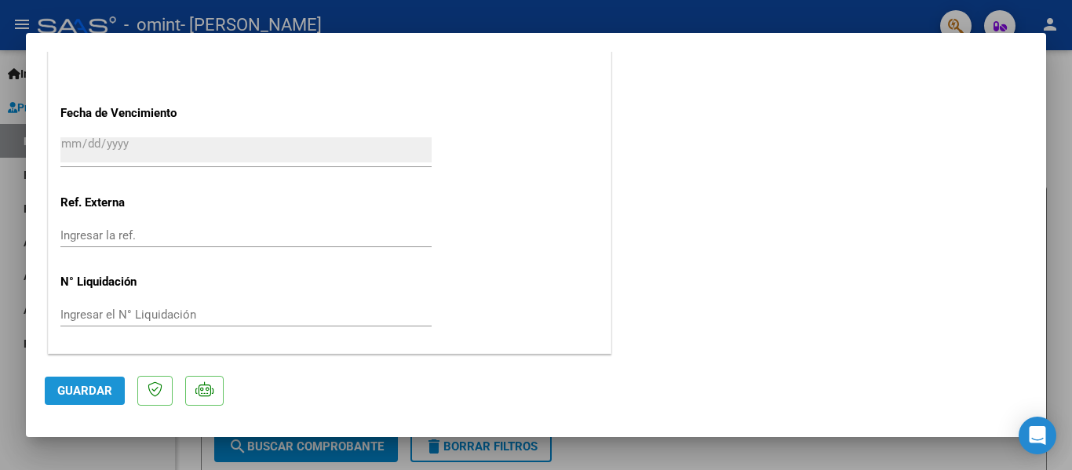
click at [78, 393] on span "Guardar" at bounding box center [84, 391] width 55 height 14
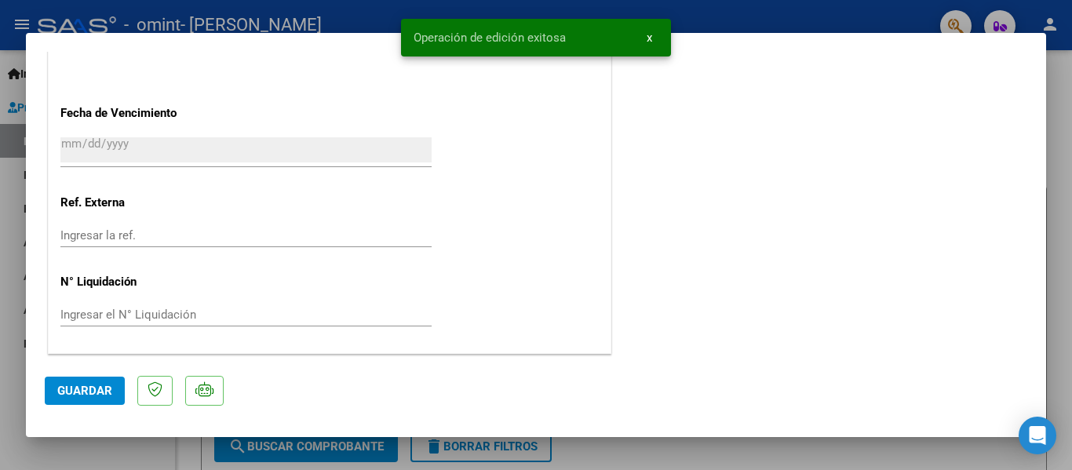
click at [648, 40] on span "x" at bounding box center [649, 38] width 5 height 14
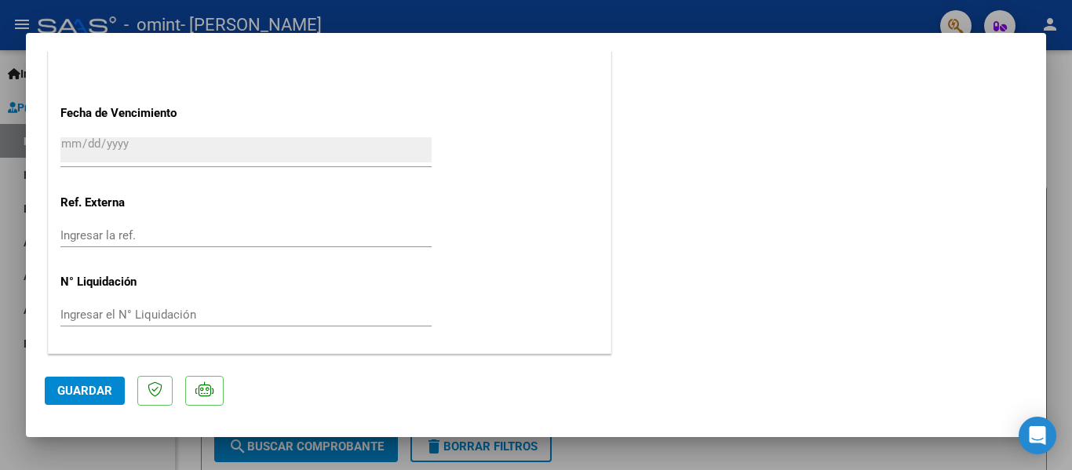
click at [634, 446] on div at bounding box center [536, 235] width 1072 height 470
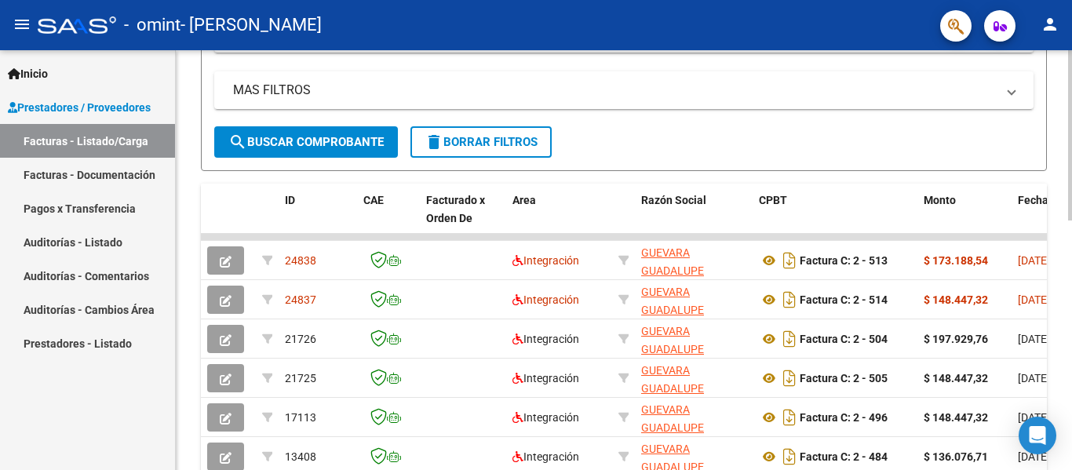
scroll to position [350, 0]
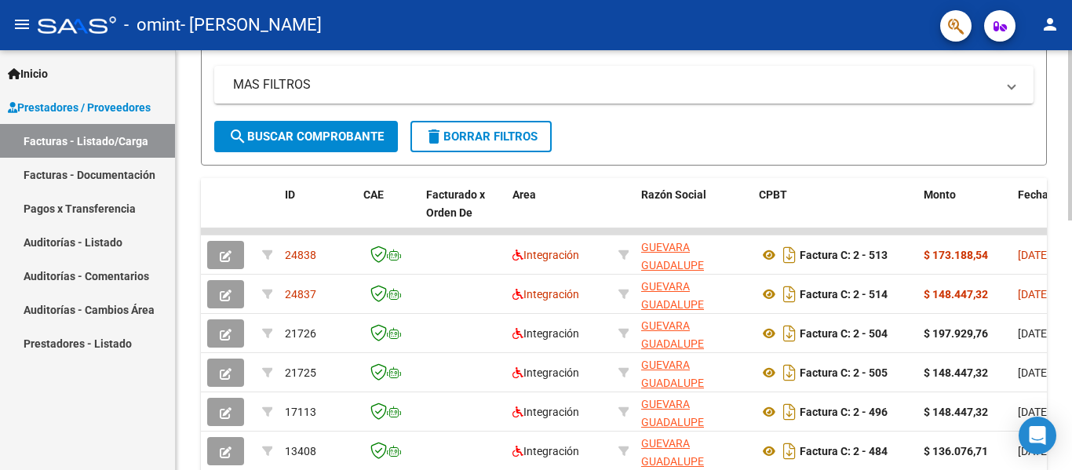
click at [1071, 308] on div at bounding box center [1070, 280] width 4 height 170
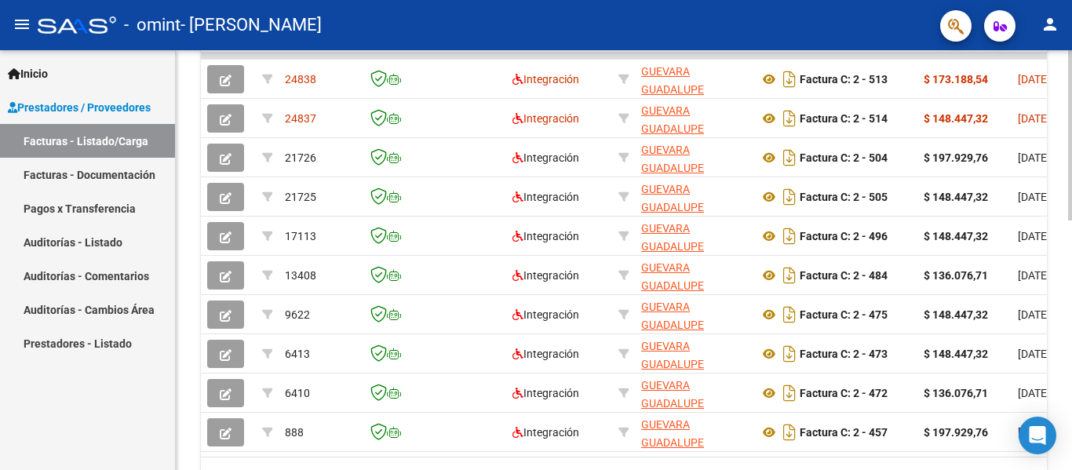
scroll to position [536, 0]
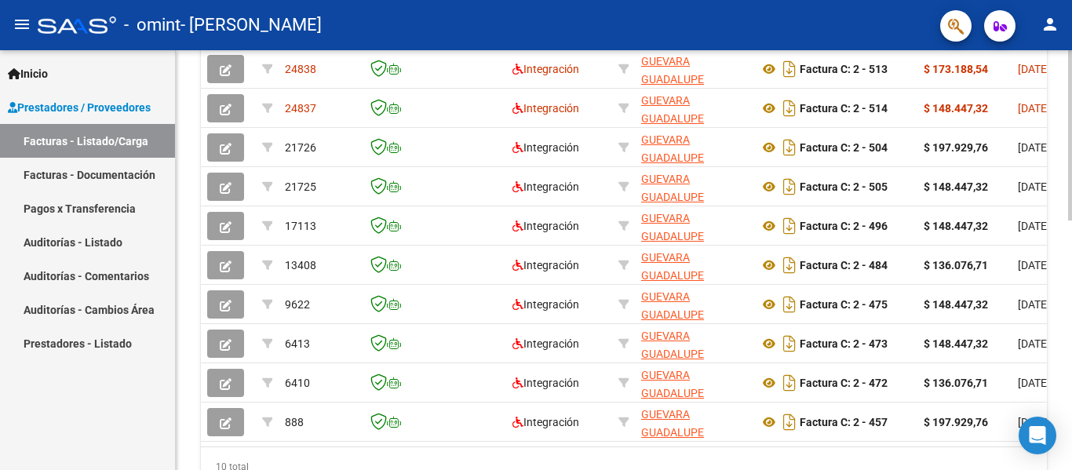
click at [1071, 357] on div at bounding box center [1070, 357] width 4 height 170
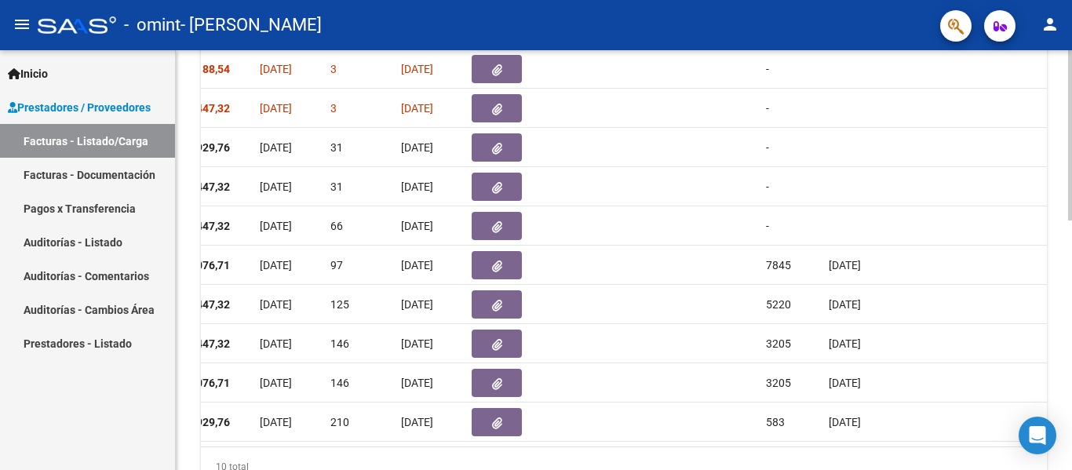
scroll to position [0, 0]
